Goal: Complete application form: Complete application form

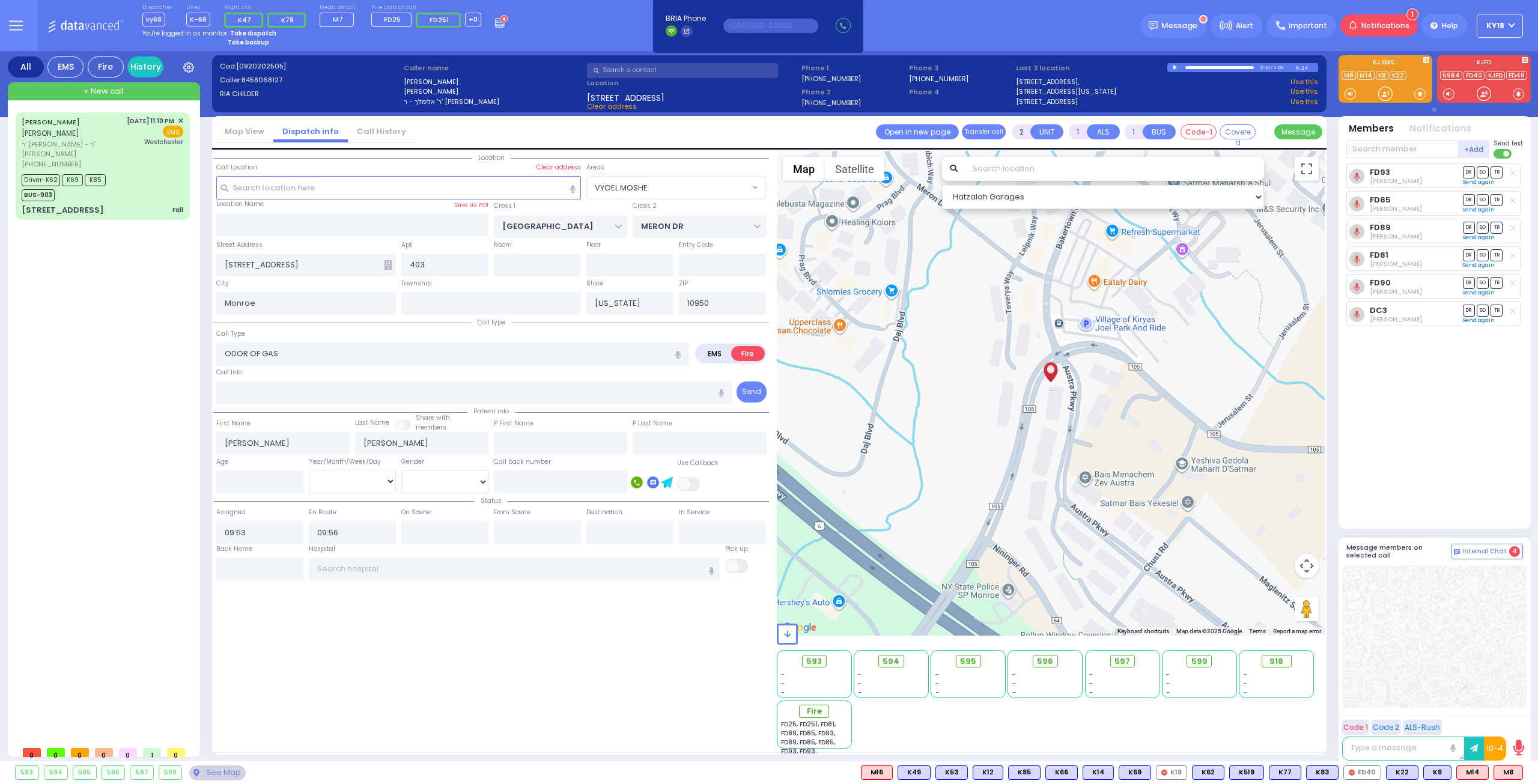
select select "VYOEL MOSHE"
select select
click at [127, 201] on div "Driver-K62 K69 K85 BUS-903" at bounding box center [102, 187] width 161 height 30
type input "6"
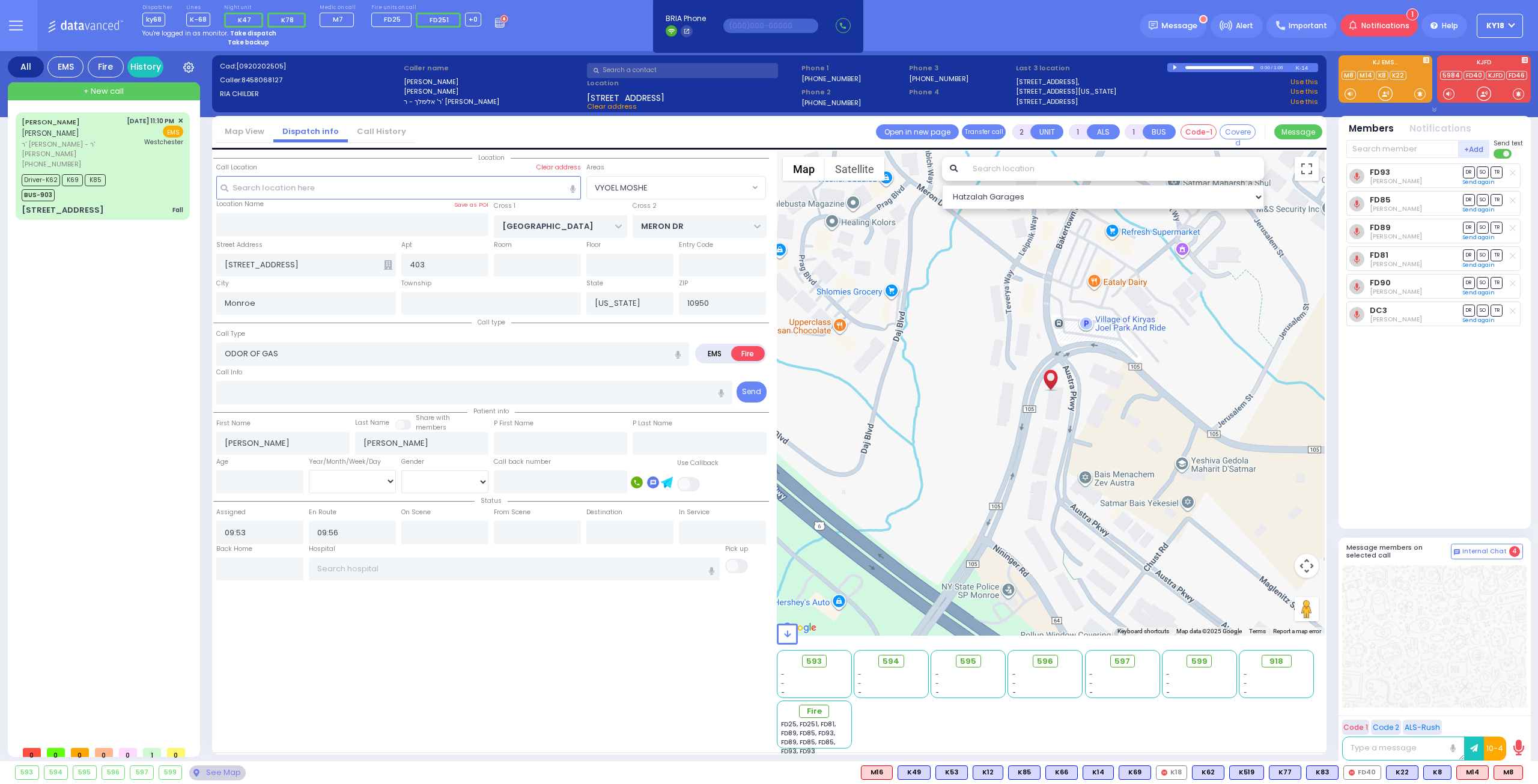
type input "6"
select select
type input "Fall"
radio input "true"
type input "[PERSON_NAME]"
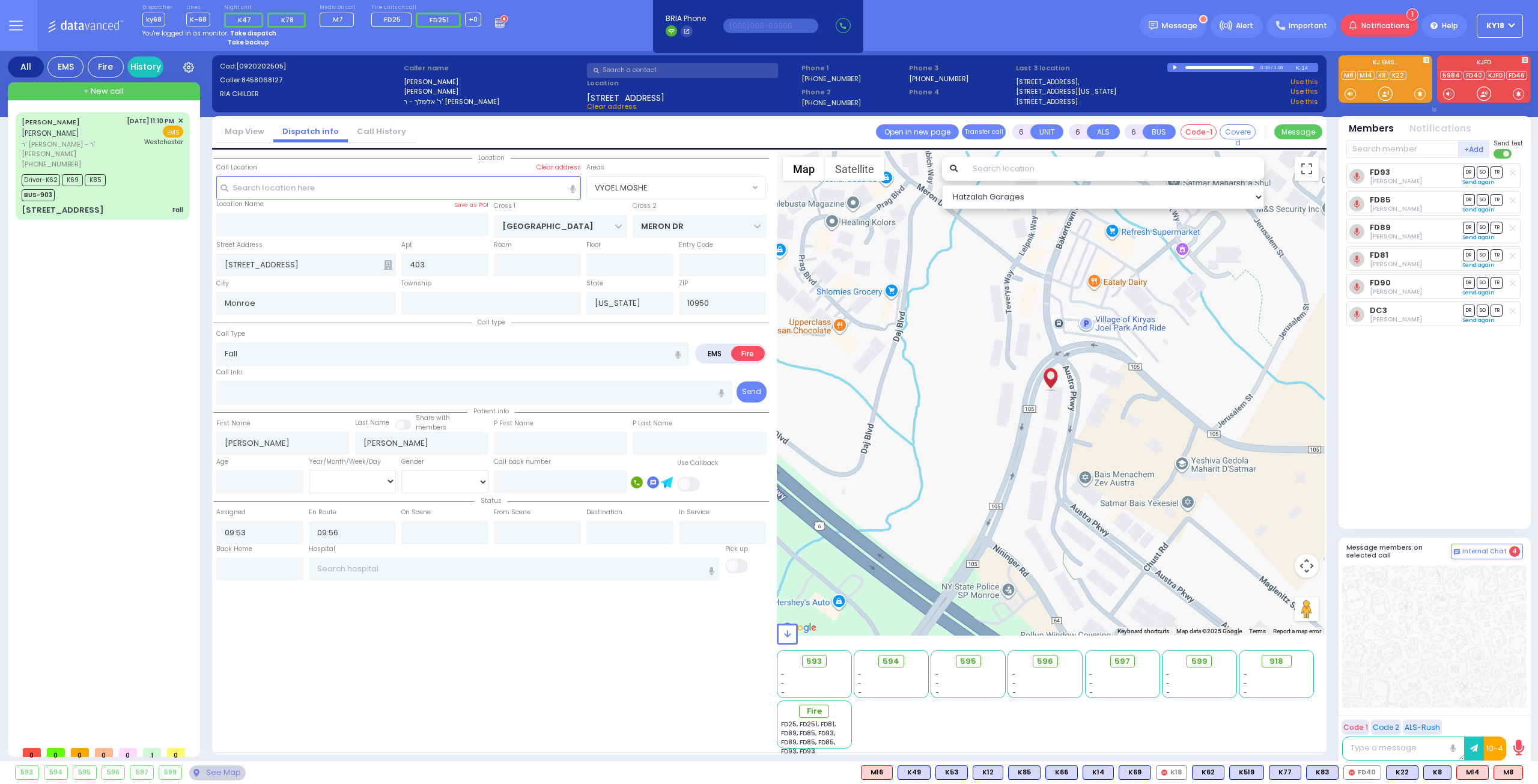
type input "[PERSON_NAME]"
type input "Lipa"
type input "[PERSON_NAME]"
type input "11"
select select "Year"
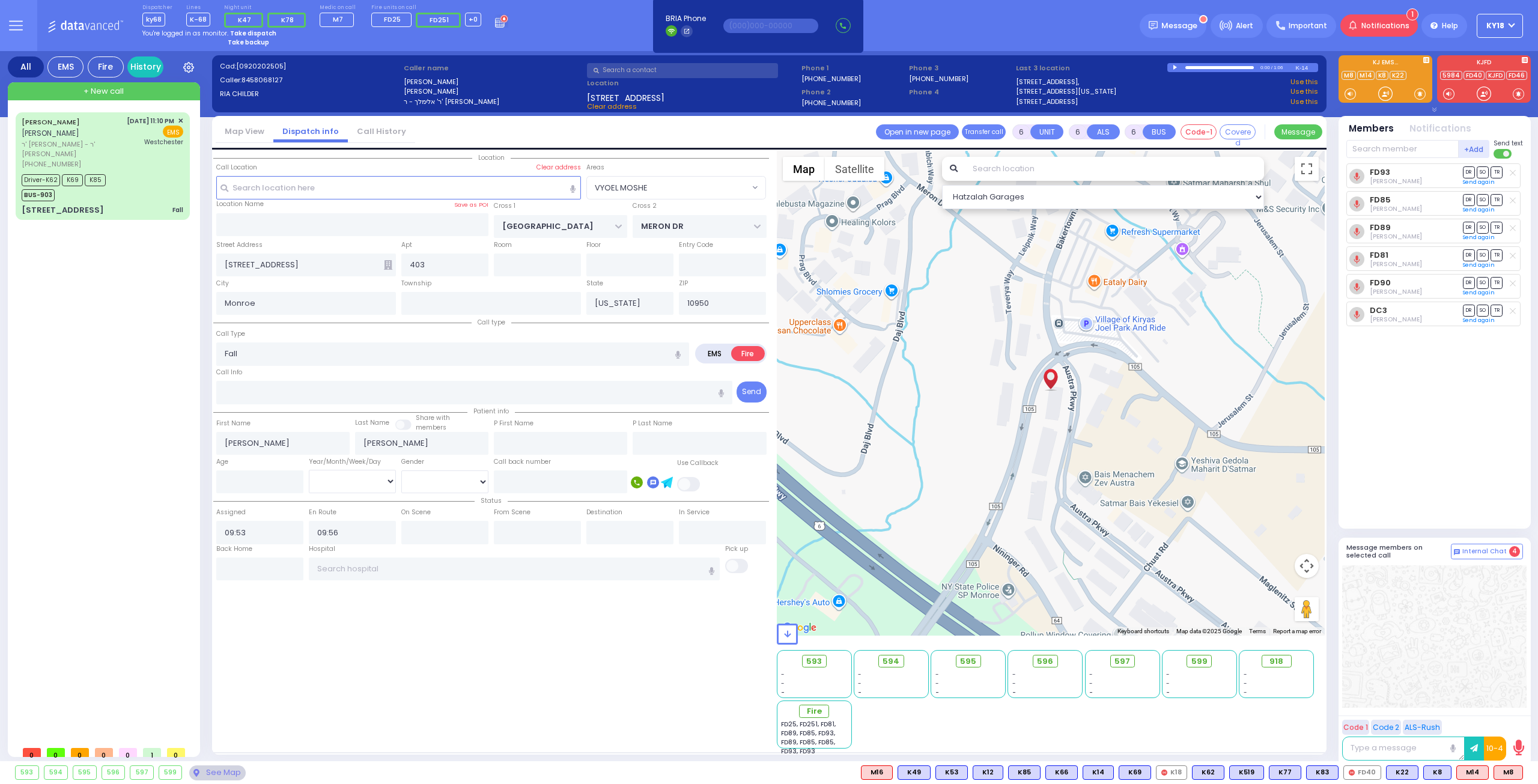
select select "[DEMOGRAPHIC_DATA]"
type input "23:10"
type input "23:11"
type input "23:12"
type input "23:49"
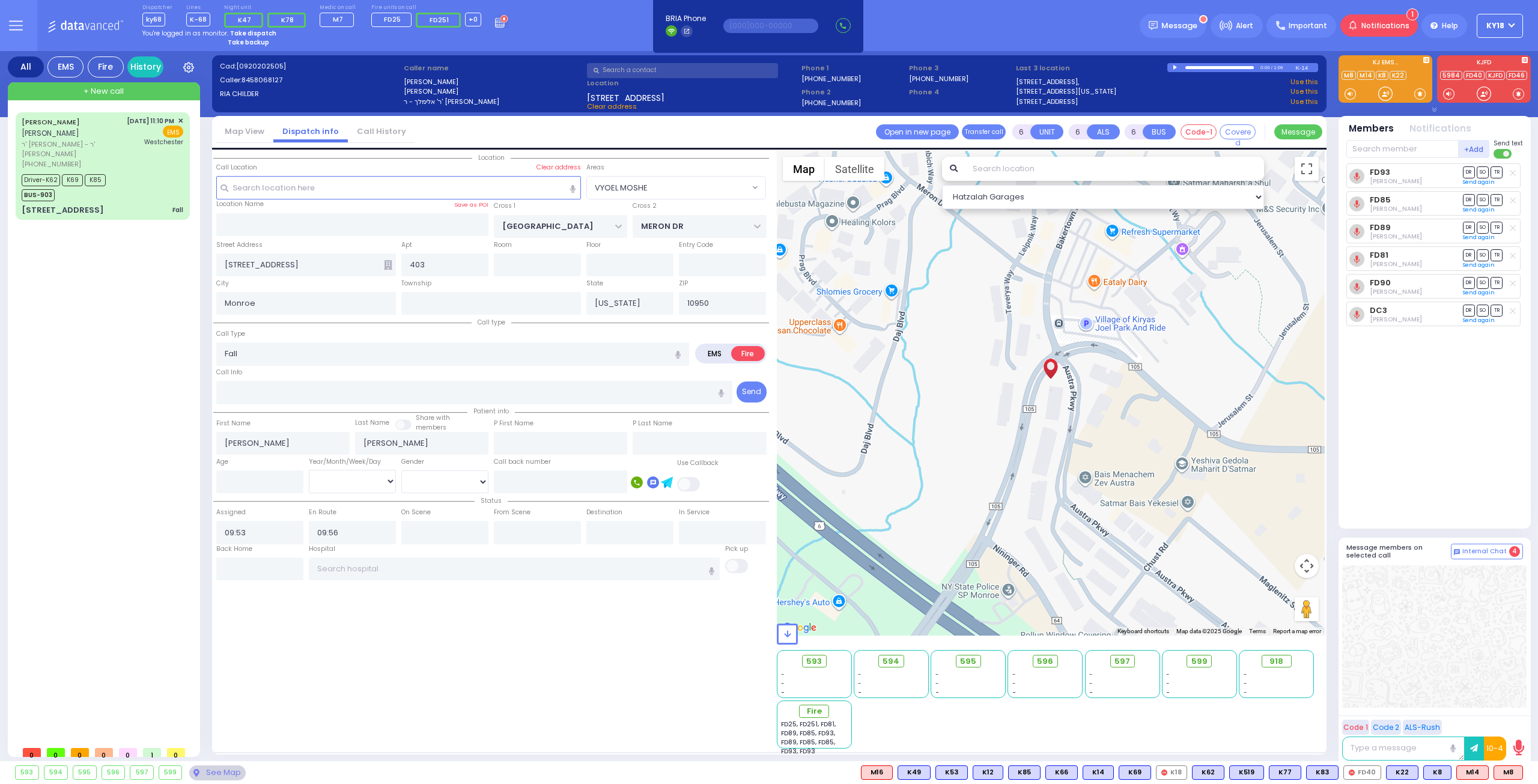
type input "[GEOGRAPHIC_DATA]-[PERSON_NAME][GEOGRAPHIC_DATA]"
select select "Hatzalah Garages"
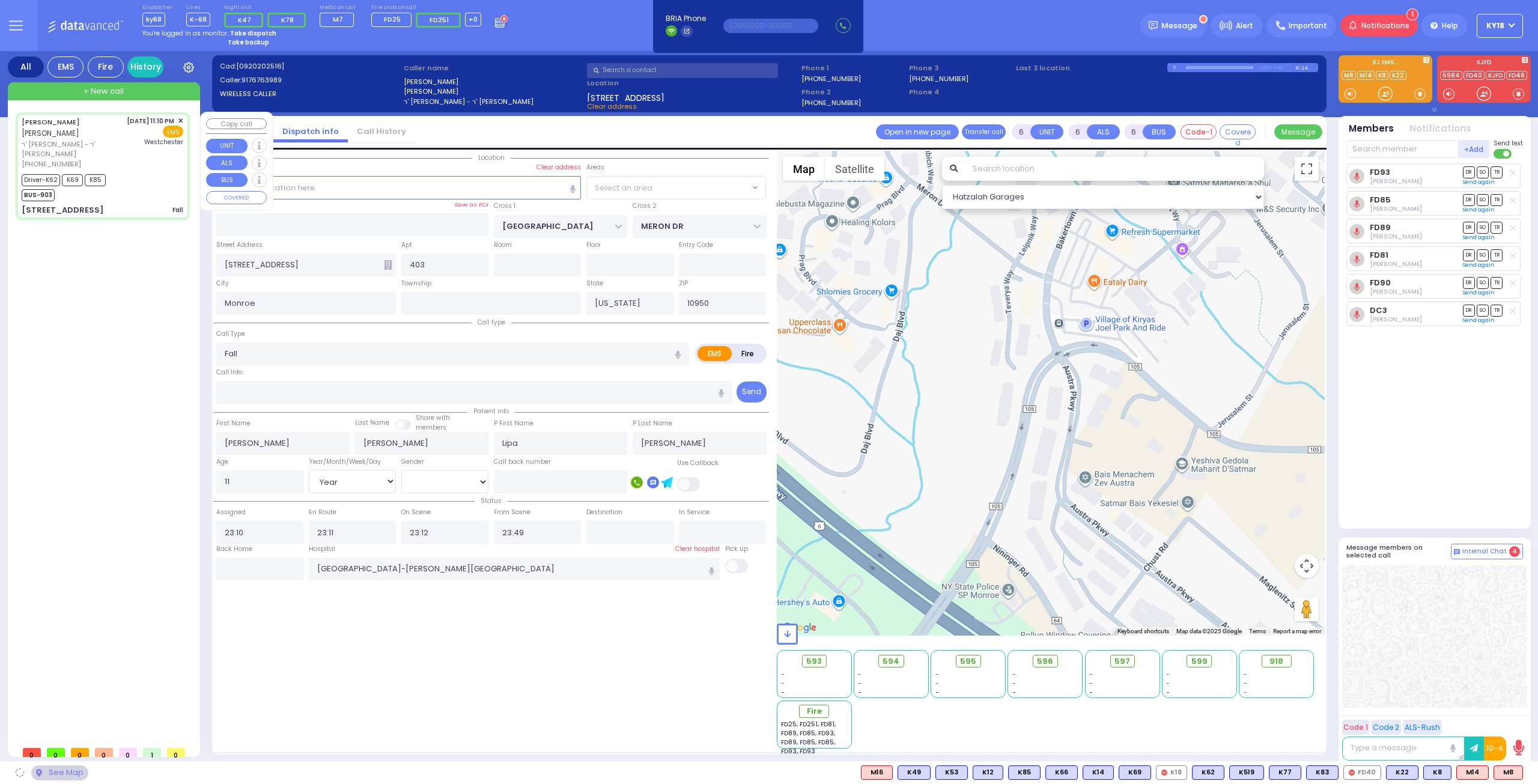
type input "FOREST RD"
type input "LUBLIN WAY"
type input "[STREET_ADDRESS]"
click at [127, 201] on div "Driver-K62 K69 K85 BUS-903" at bounding box center [102, 187] width 161 height 30
select select "MONROE"
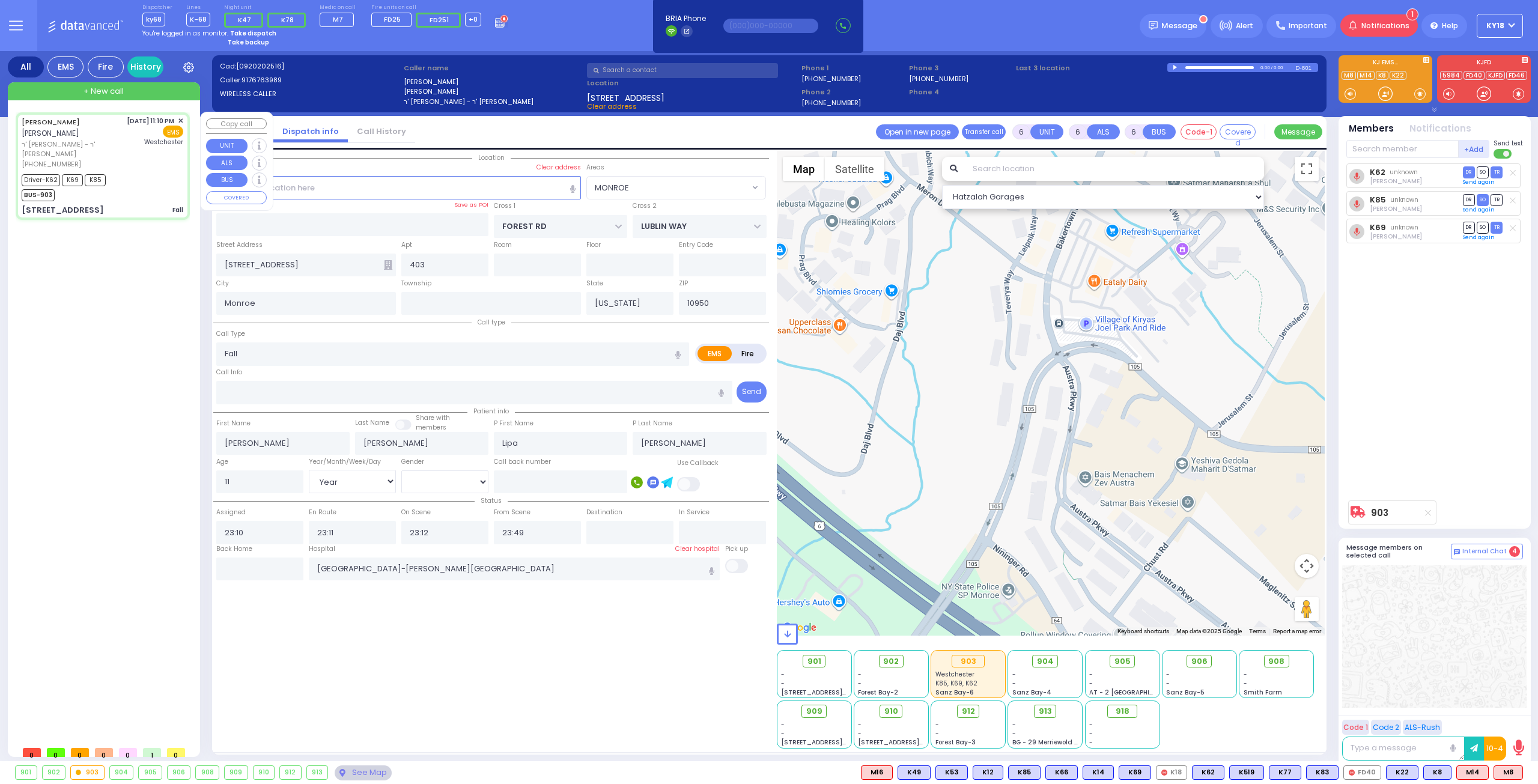
select select
radio input "true"
select select "Year"
select select "[DEMOGRAPHIC_DATA]"
select select "Hatzalah Garages"
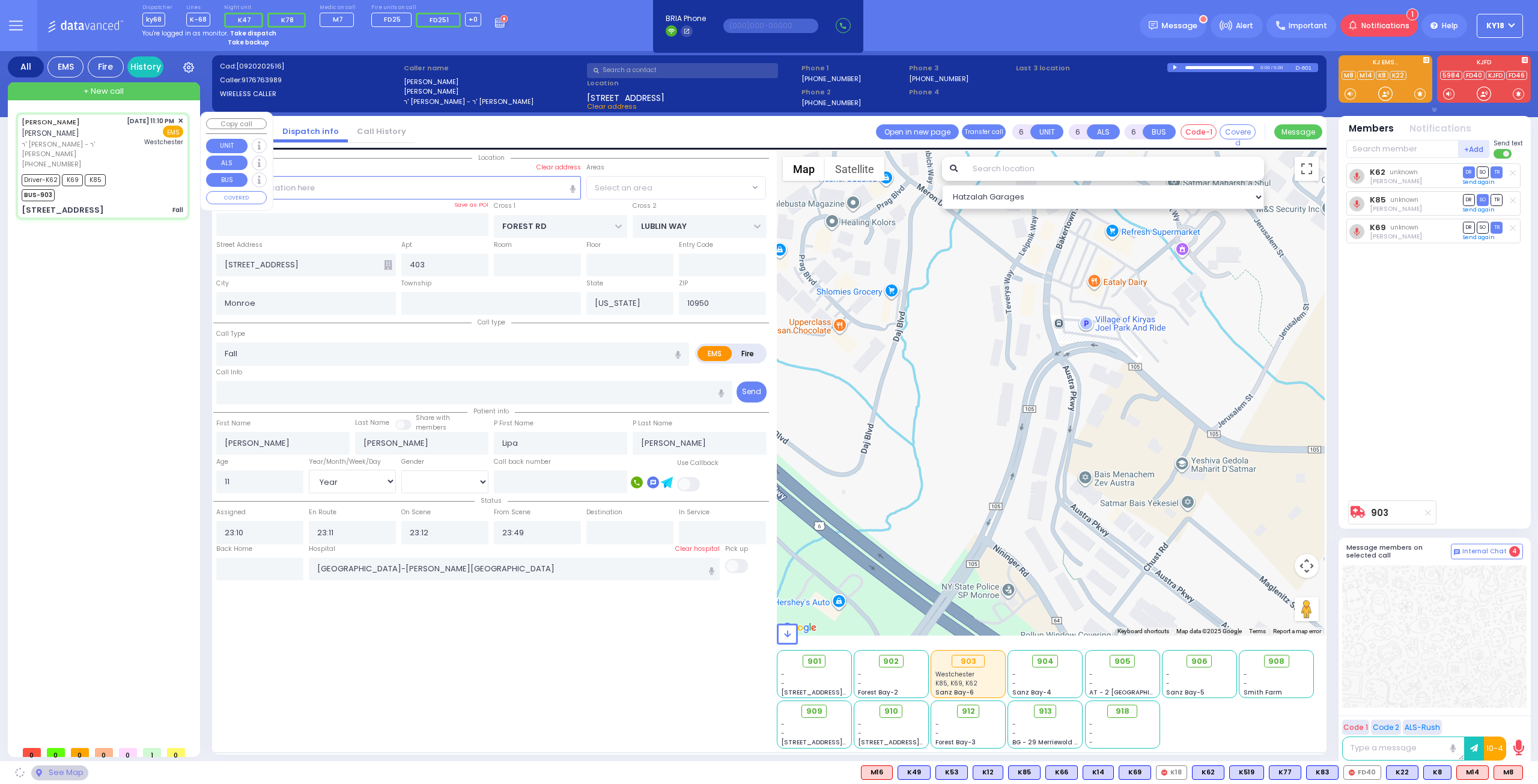
select select "MONROE"
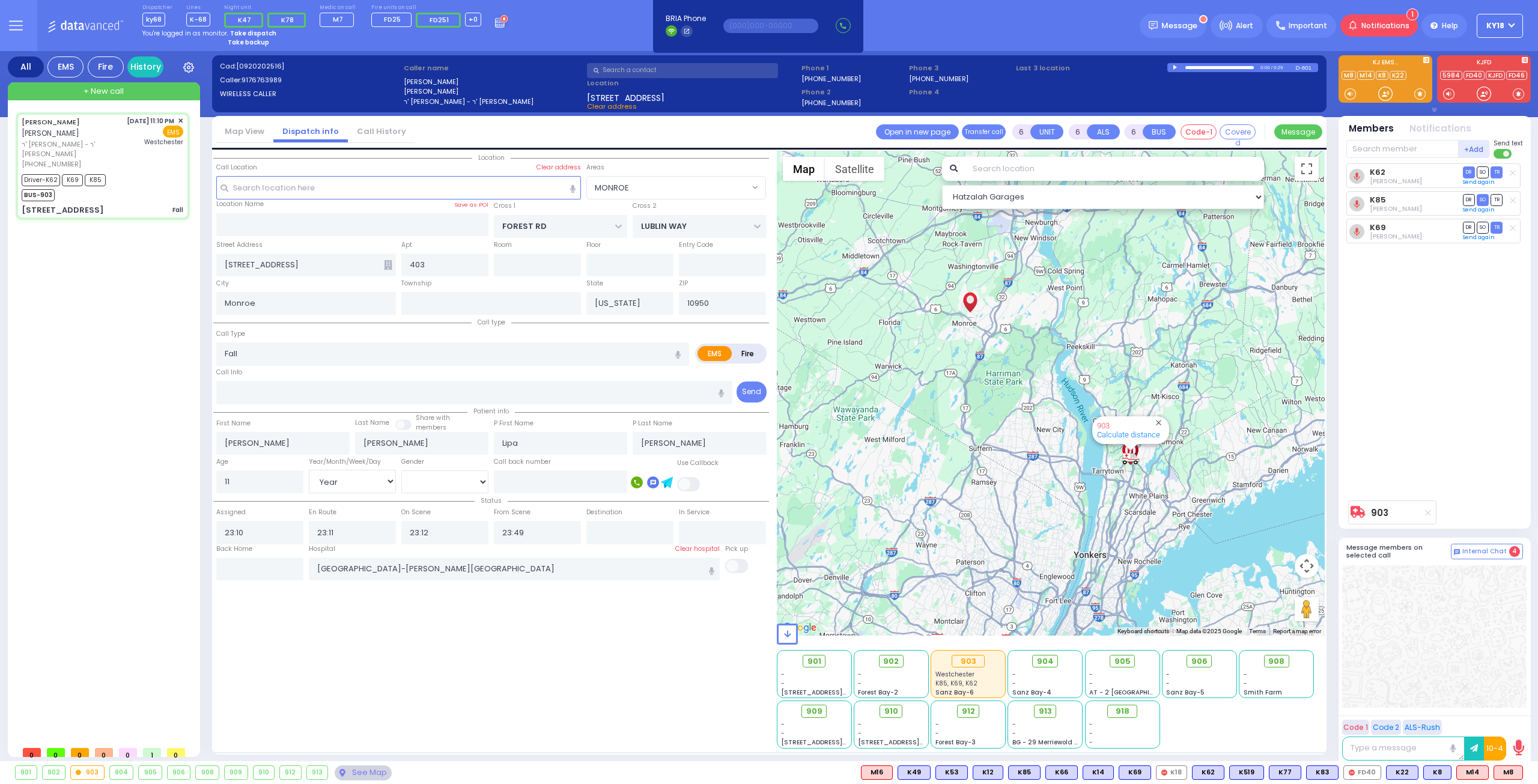
click at [1394, 354] on div "K62 [PERSON_NAME] DR SO TR" at bounding box center [1436, 329] width 179 height 331
select select
radio input "true"
select select "Year"
select select "[DEMOGRAPHIC_DATA]"
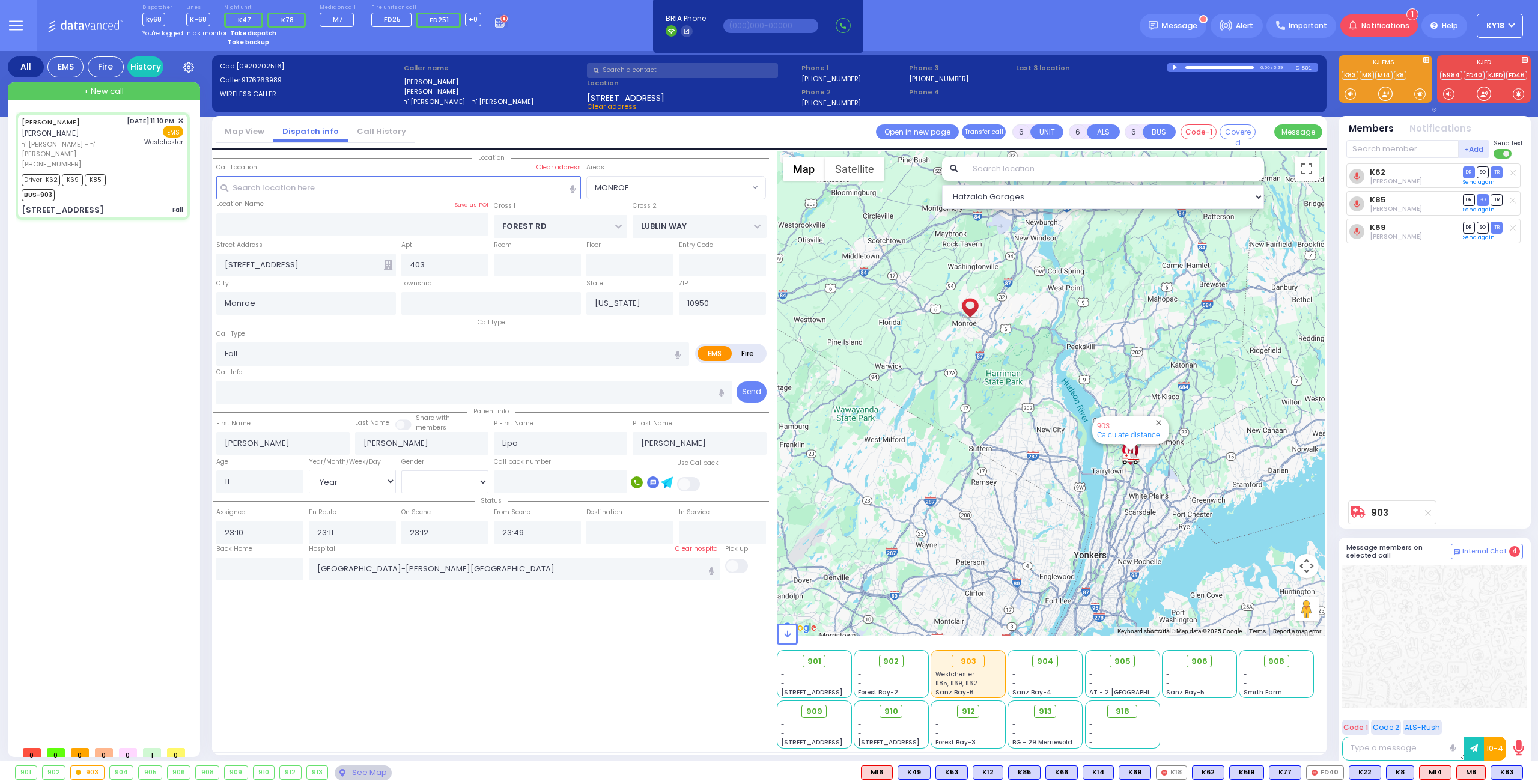
select select "Hatzalah Garages"
select select "MONROE"
select select
radio input "true"
select select "Year"
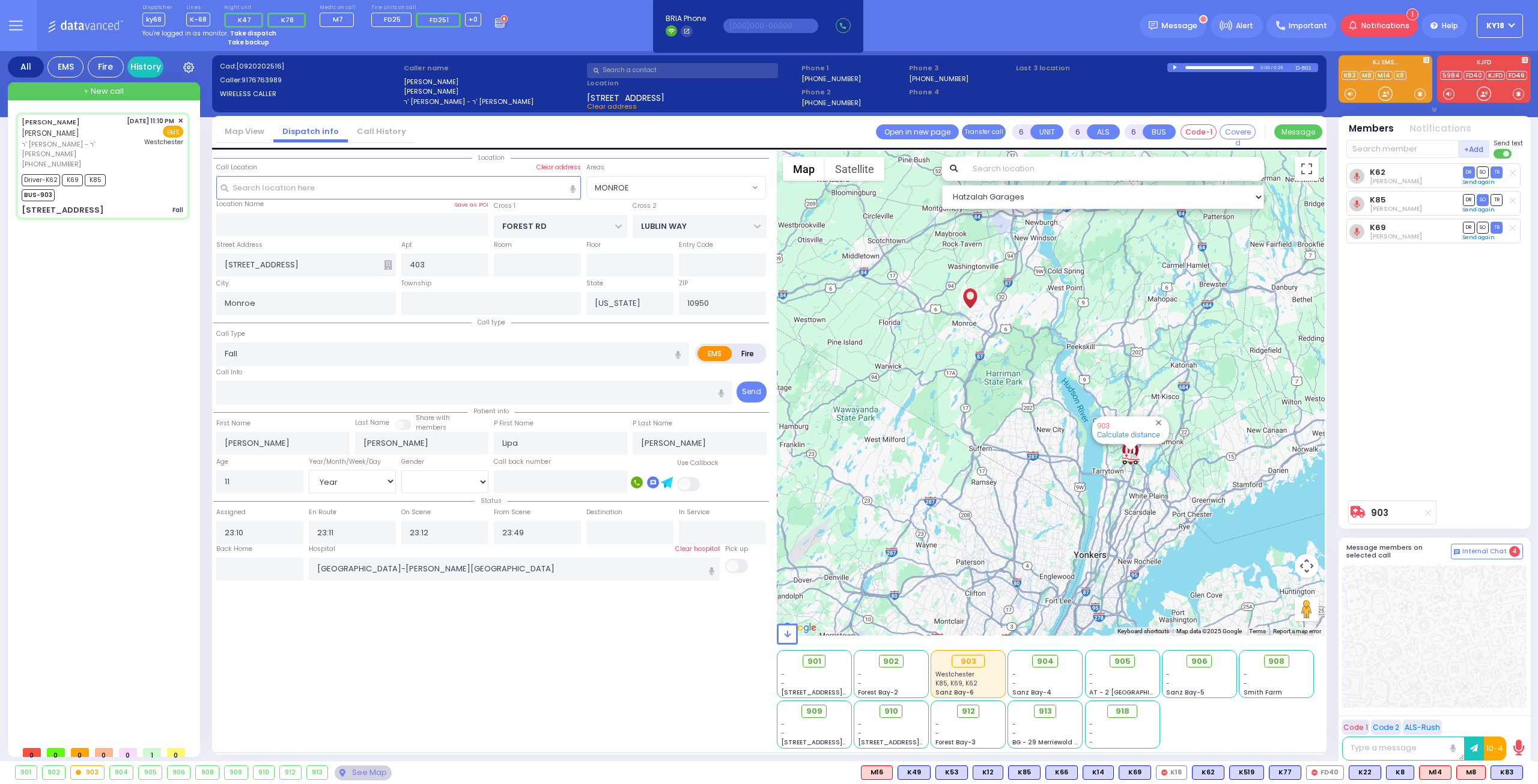
select select "[DEMOGRAPHIC_DATA]"
select select "Hatzalah Garages"
select select "MONROE"
select select
radio input "true"
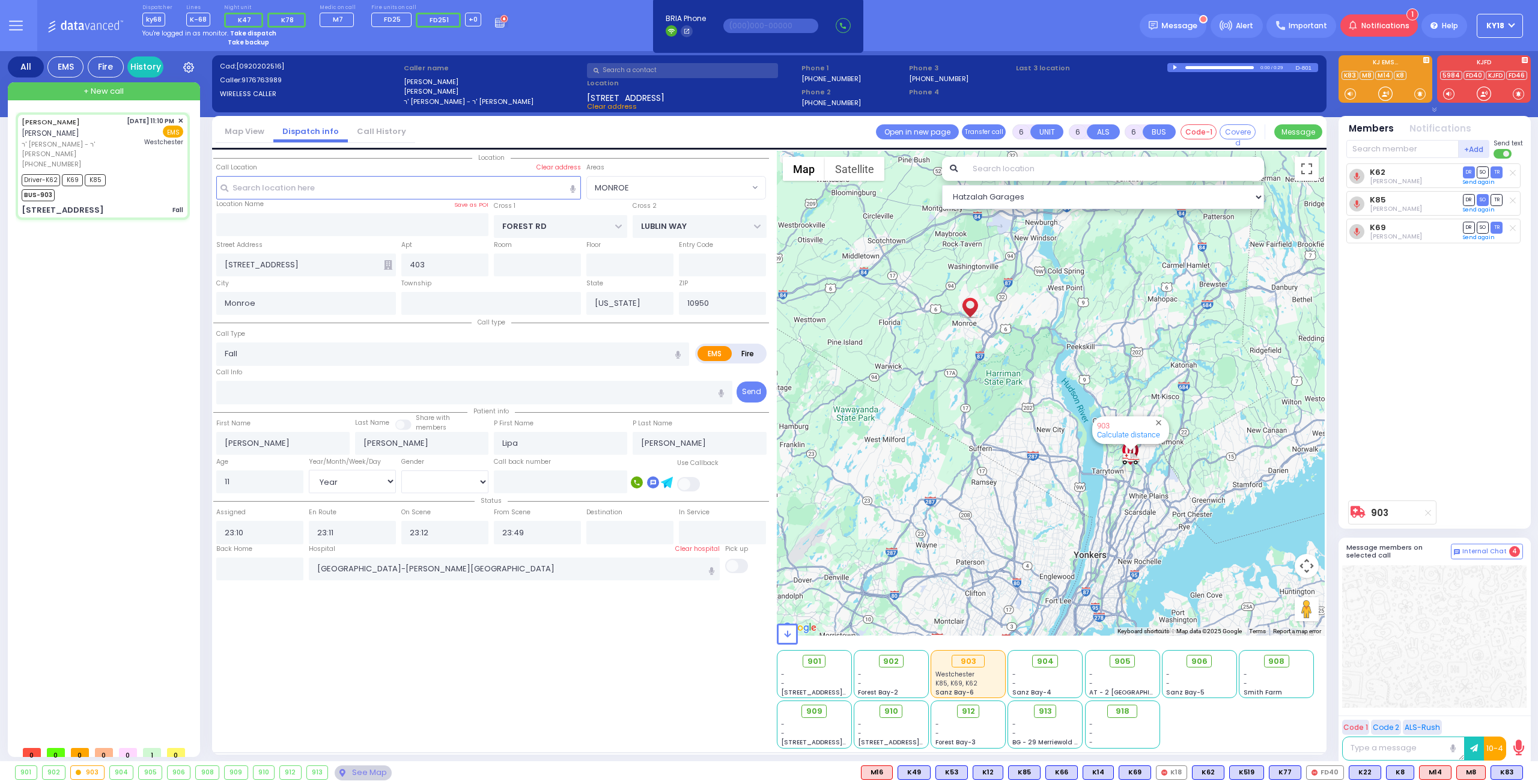
select select "Year"
select select "[DEMOGRAPHIC_DATA]"
select select "Hatzalah Garages"
select select "MONROE"
select select
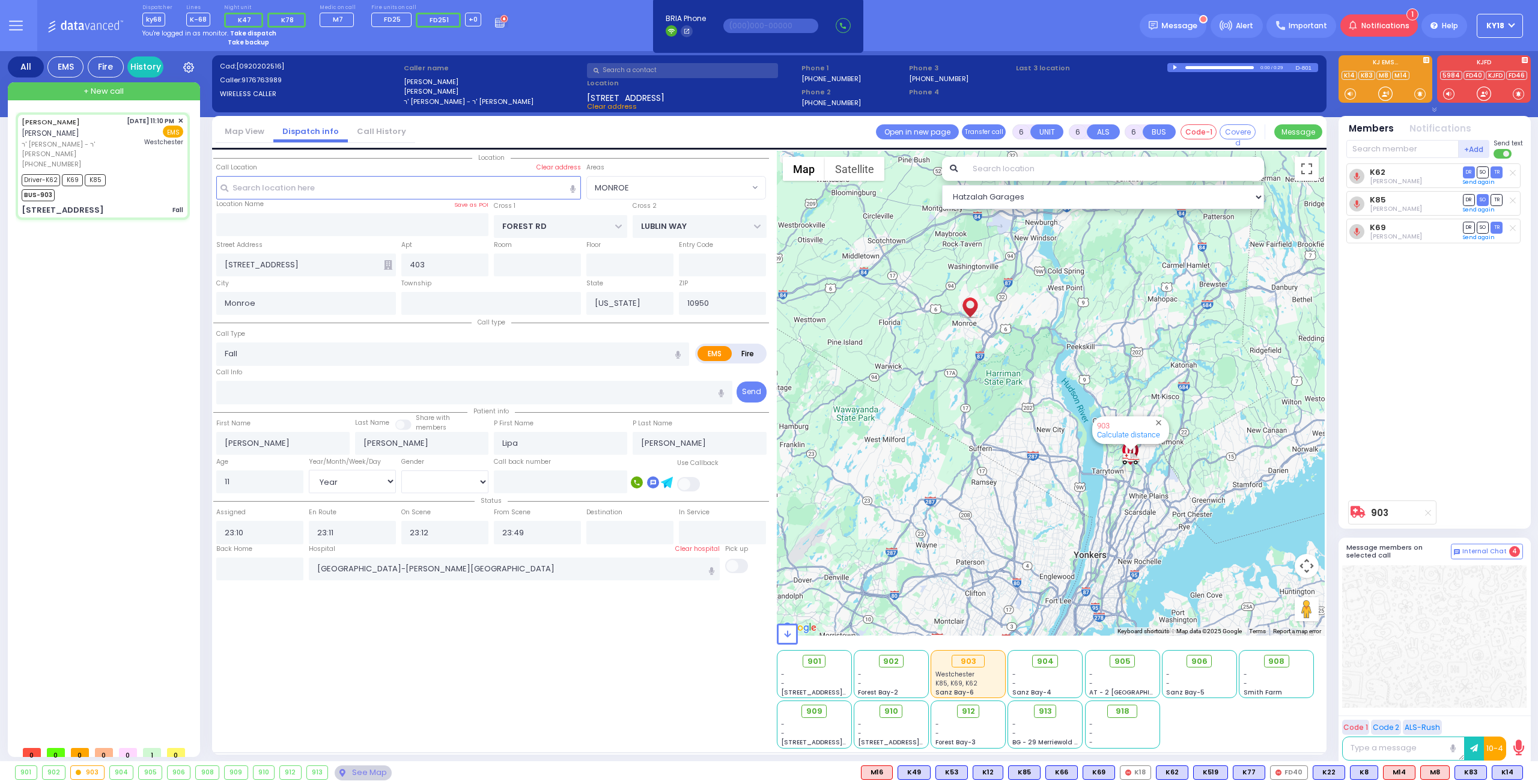
radio input "true"
select select "Year"
select select "[DEMOGRAPHIC_DATA]"
select select "Hatzalah Garages"
select select "MONROE"
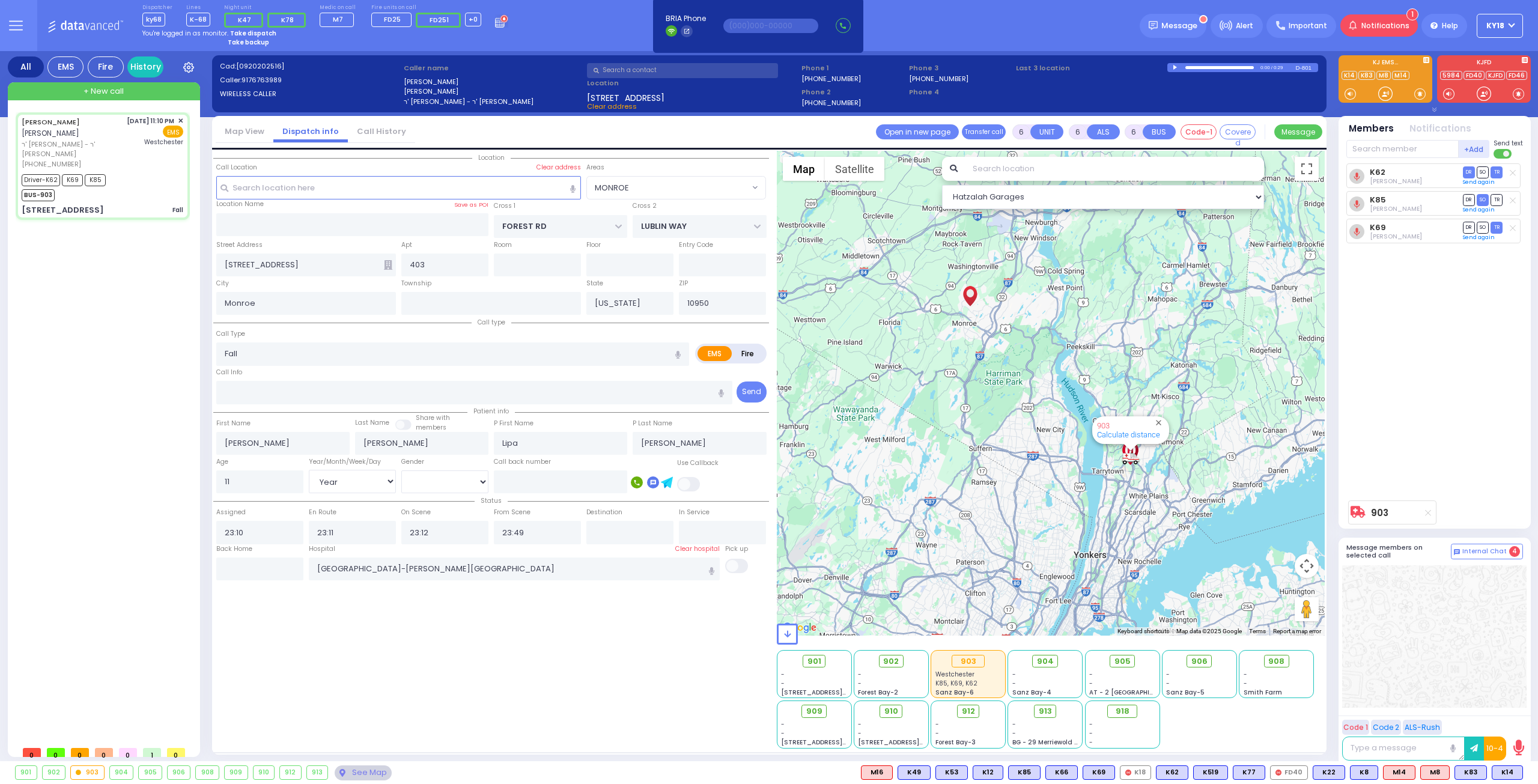
select select
radio input "true"
select select "Year"
select select "[DEMOGRAPHIC_DATA]"
select select "Hatzalah Garages"
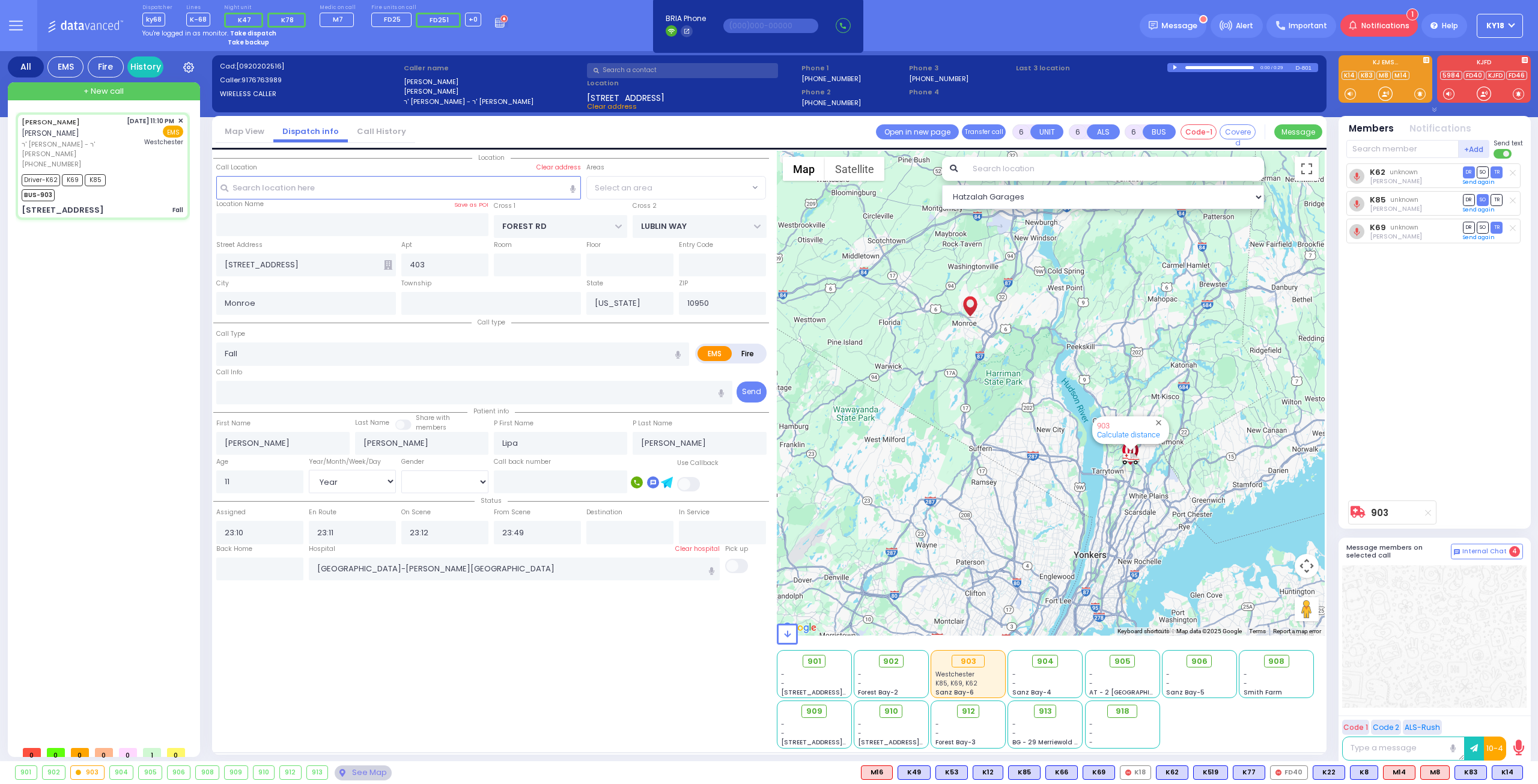
select select "MONROE"
